Goal: Transaction & Acquisition: Purchase product/service

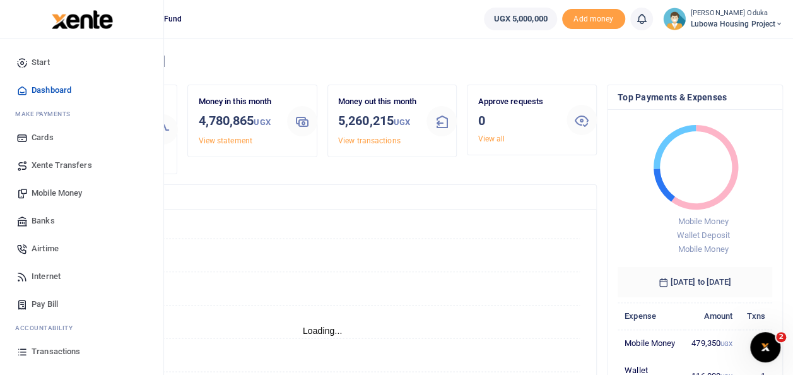
click at [62, 194] on span "Mobile Money" at bounding box center [57, 193] width 50 height 13
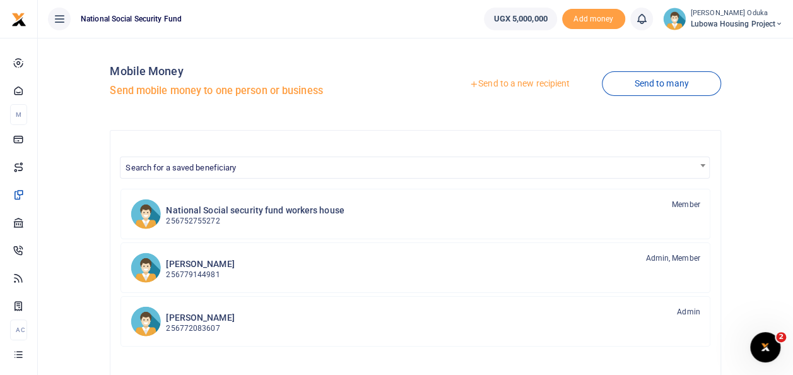
click at [517, 81] on link "Send to a new recipient" at bounding box center [519, 84] width 165 height 23
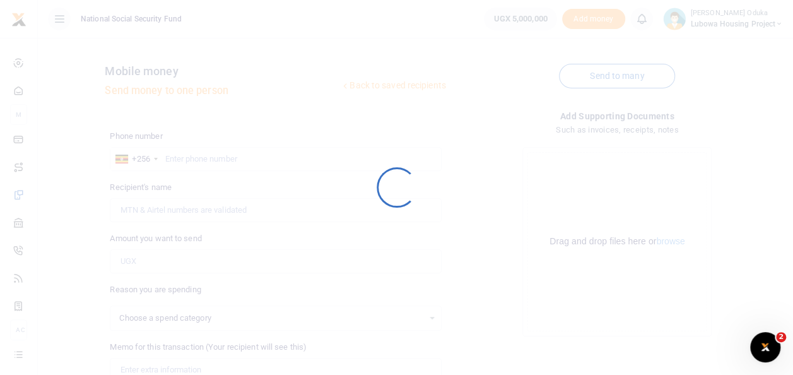
select select
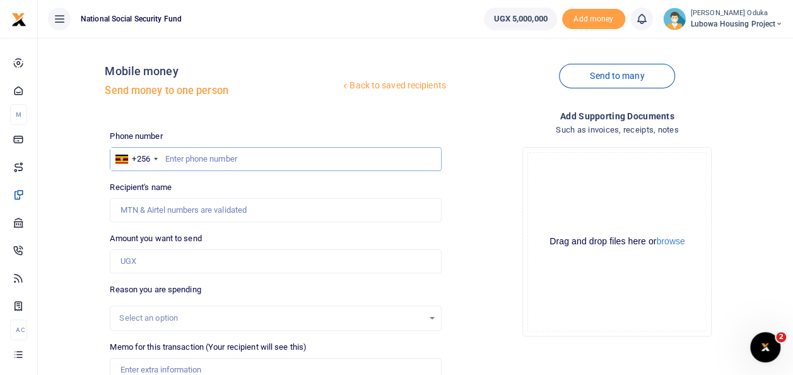
click at [189, 154] on input "text" at bounding box center [275, 159] width 331 height 24
type input "759888153"
type input "Saviour Ofoyrwoth"
type input "759888153"
click at [671, 241] on button "browse" at bounding box center [670, 241] width 28 height 9
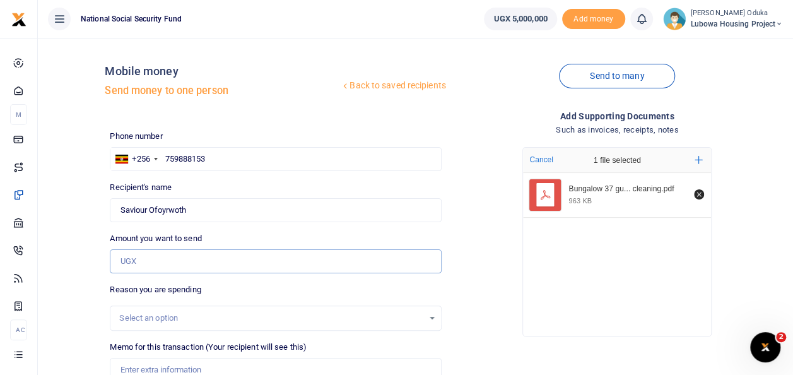
click at [155, 259] on input "Amount you want to send" at bounding box center [275, 261] width 331 height 24
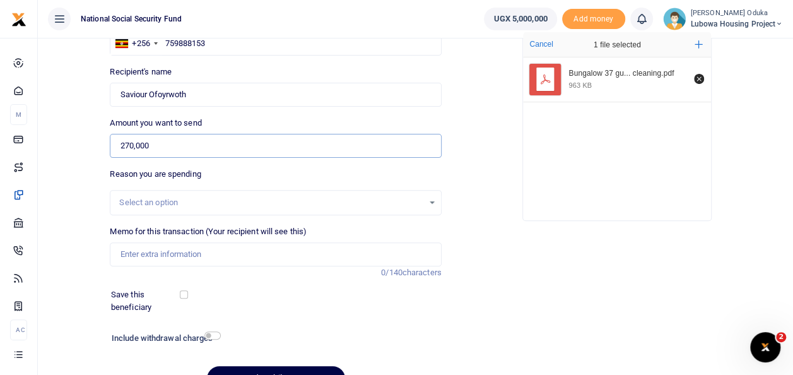
scroll to position [132, 0]
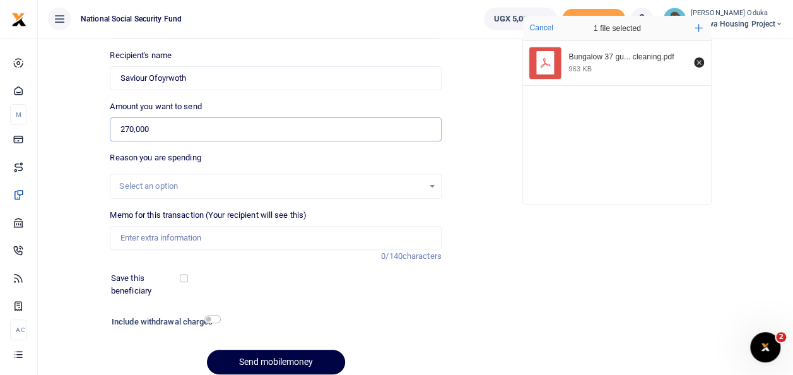
type input "270,000"
click at [214, 238] on input "Memo for this transaction (Your recipient will see this)" at bounding box center [275, 238] width 331 height 24
type input "Bungalow 37 gutter cleaning and repair works"
click at [217, 321] on input "checkbox" at bounding box center [212, 319] width 16 height 8
checkbox input "true"
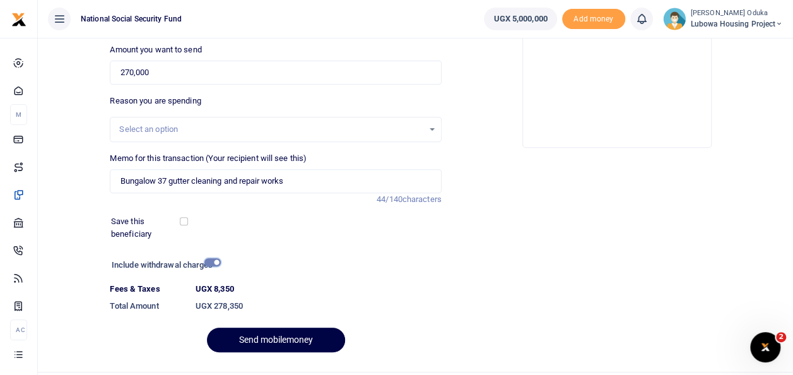
scroll to position [218, 0]
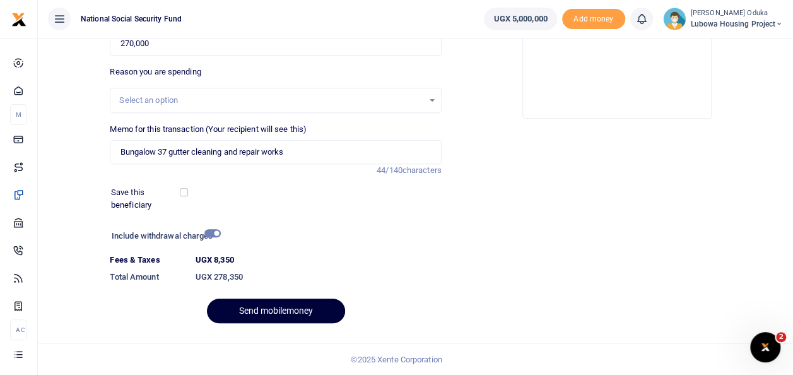
click at [309, 304] on button "Send mobilemoney" at bounding box center [276, 310] width 138 height 25
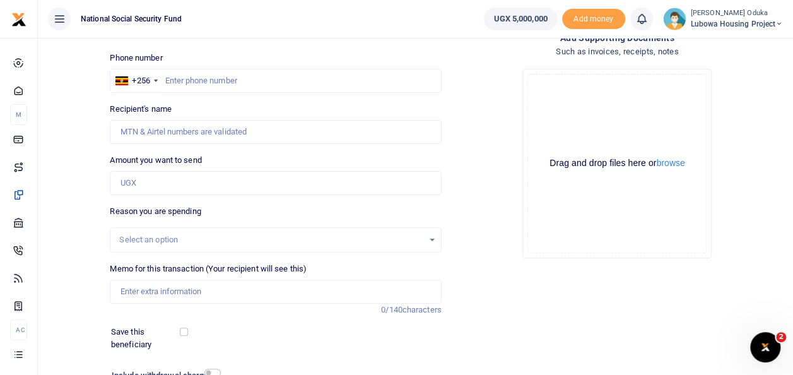
scroll to position [71, 0]
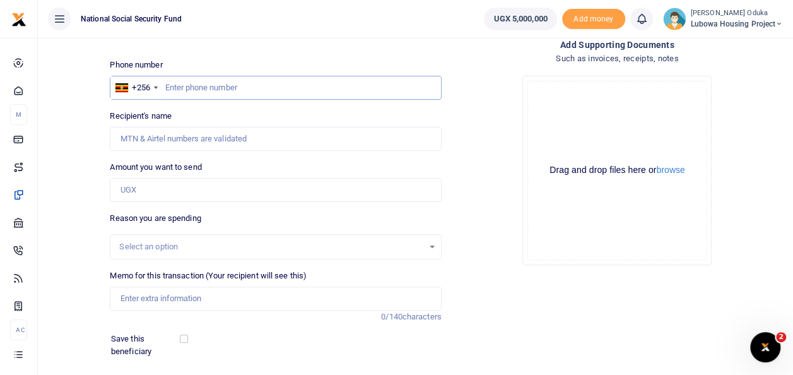
click at [180, 87] on input "text" at bounding box center [275, 88] width 331 height 24
type input "759888153"
type input "Saviour Ofoyrwoth"
click at [677, 171] on button "browse" at bounding box center [670, 169] width 28 height 9
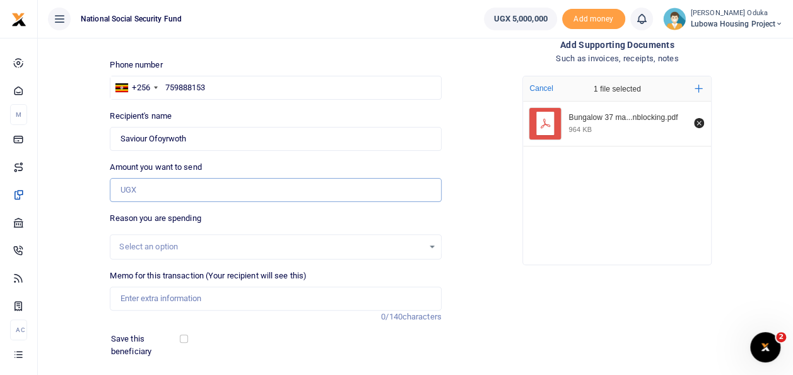
click at [138, 189] on input "Amount you want to send" at bounding box center [275, 190] width 331 height 24
type input "250,000"
click at [153, 293] on input "Memo for this transaction (Your recipient will see this)" at bounding box center [275, 298] width 331 height 24
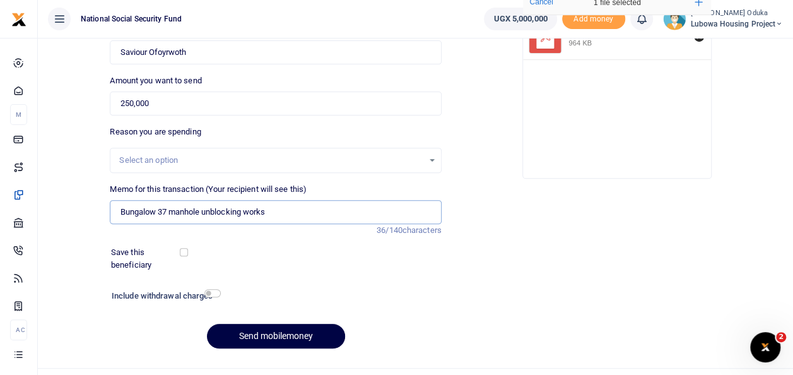
scroll to position [160, 0]
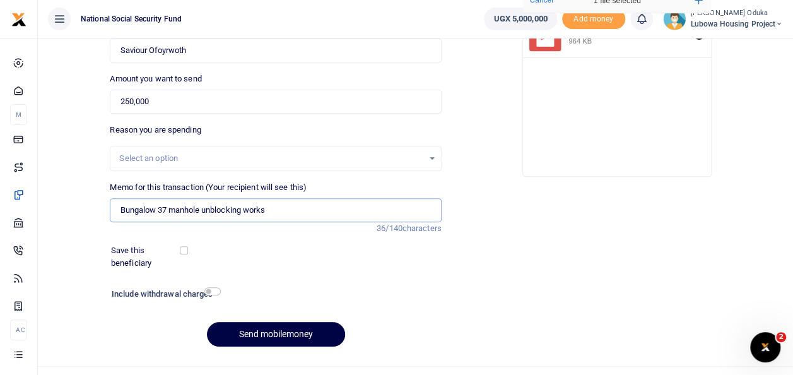
type input "Bungalow 37 manhole unblocking works"
click at [218, 290] on input "checkbox" at bounding box center [212, 291] width 16 height 8
checkbox input "true"
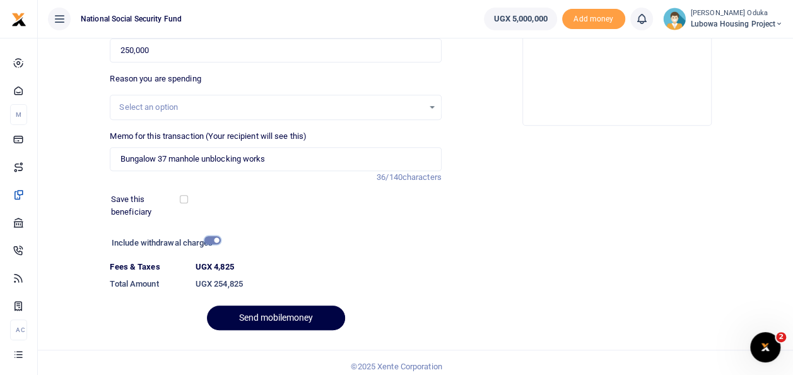
scroll to position [218, 0]
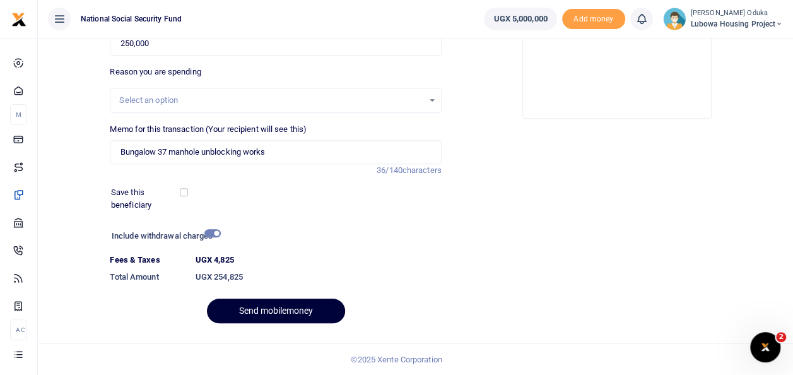
click at [293, 310] on button "Send mobilemoney" at bounding box center [276, 310] width 138 height 25
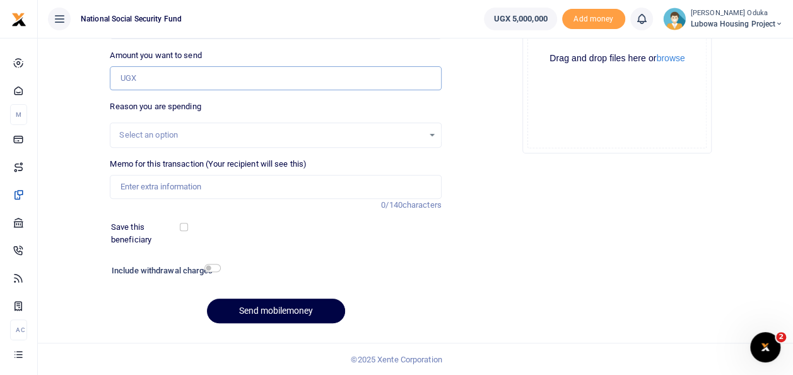
click at [148, 78] on input "Amount you want to send" at bounding box center [275, 78] width 331 height 24
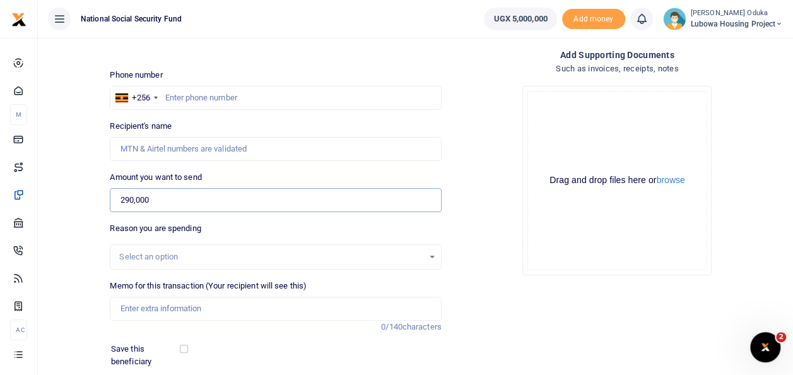
scroll to position [57, 0]
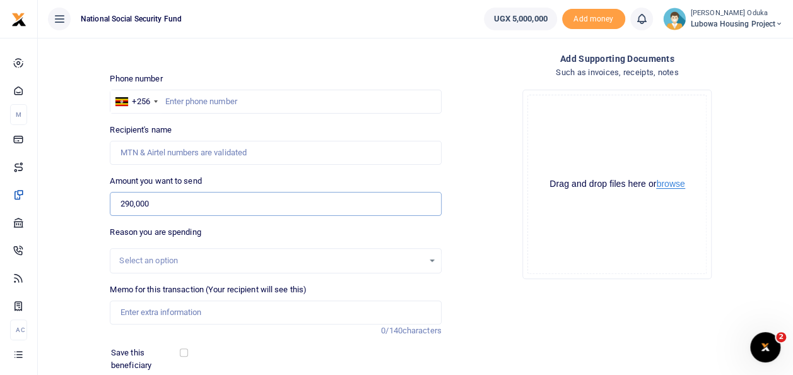
type input "290,000"
click at [669, 182] on button "browse" at bounding box center [670, 183] width 28 height 9
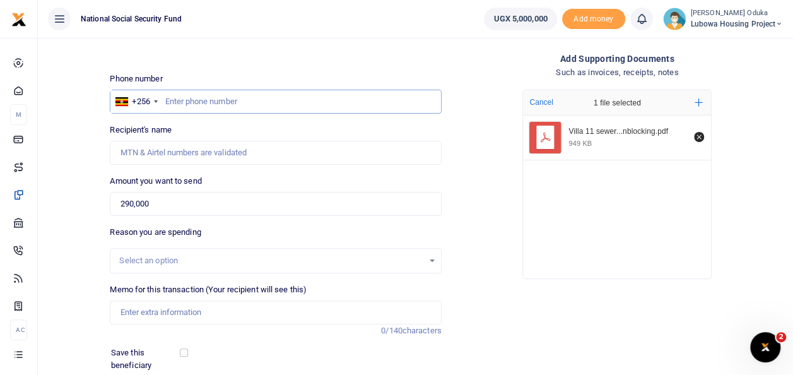
click at [204, 102] on input "text" at bounding box center [275, 102] width 331 height 24
type input "759888153"
type input "Saviour Ofoyrwoth"
type input "759888153"
click at [199, 312] on input "Memo for this transaction (Your recipient will see this)" at bounding box center [275, 312] width 331 height 24
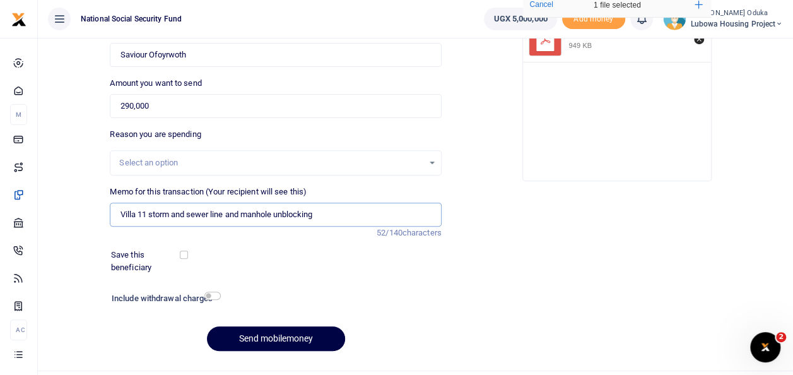
scroll to position [183, 0]
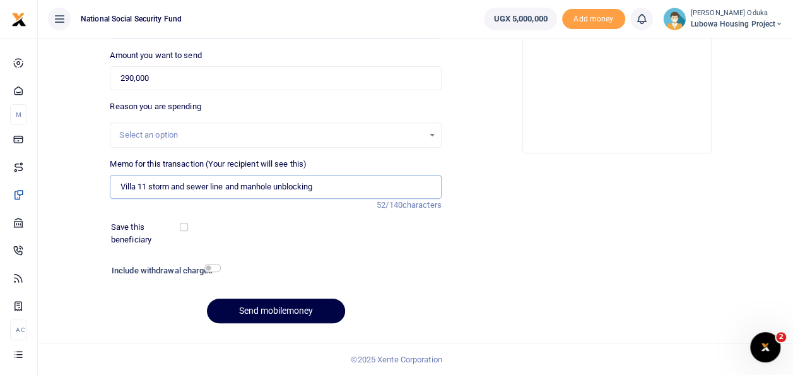
type input "Villa 11 storm and sewer line and manhole unblocking"
click at [217, 268] on input "checkbox" at bounding box center [212, 268] width 16 height 8
checkbox input "true"
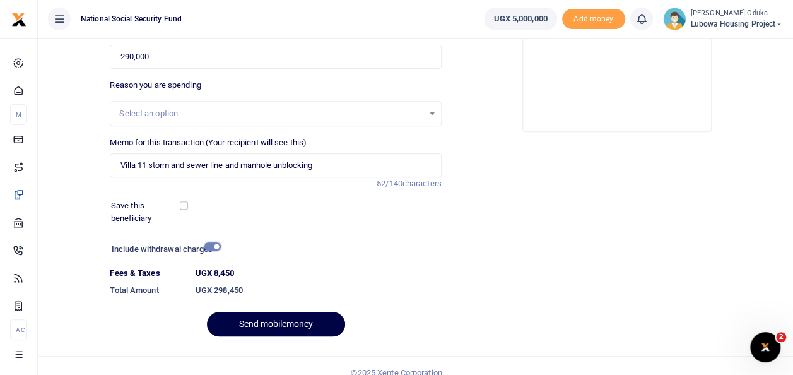
scroll to position [218, 0]
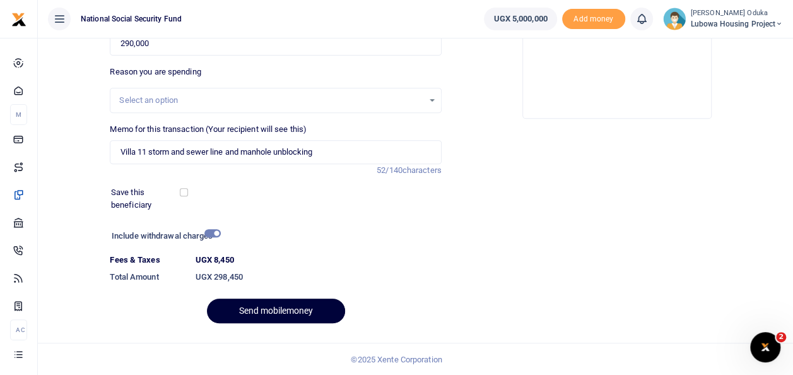
click at [297, 304] on button "Send mobilemoney" at bounding box center [276, 310] width 138 height 25
